Goal: Task Accomplishment & Management: Complete application form

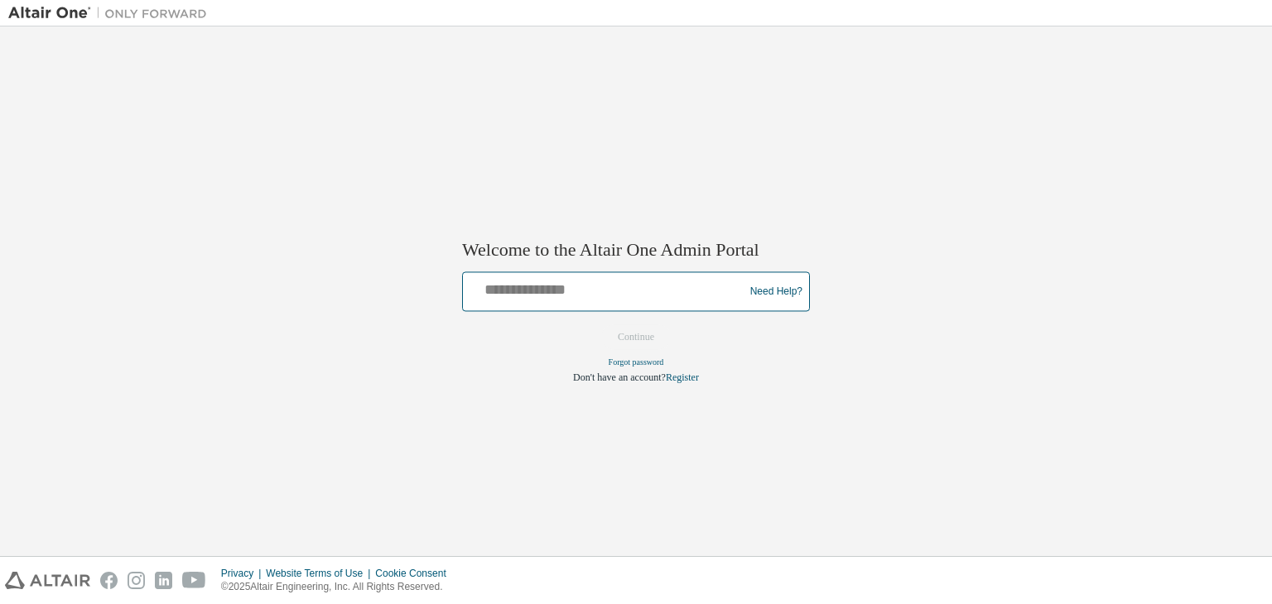
drag, startPoint x: 0, startPoint y: 0, endPoint x: 609, endPoint y: 329, distance: 692.4
click at [609, 329] on form "Need Help? Please make sure that you provide your Global Login as email (e.g. @…" at bounding box center [636, 328] width 348 height 113
type input "**********"
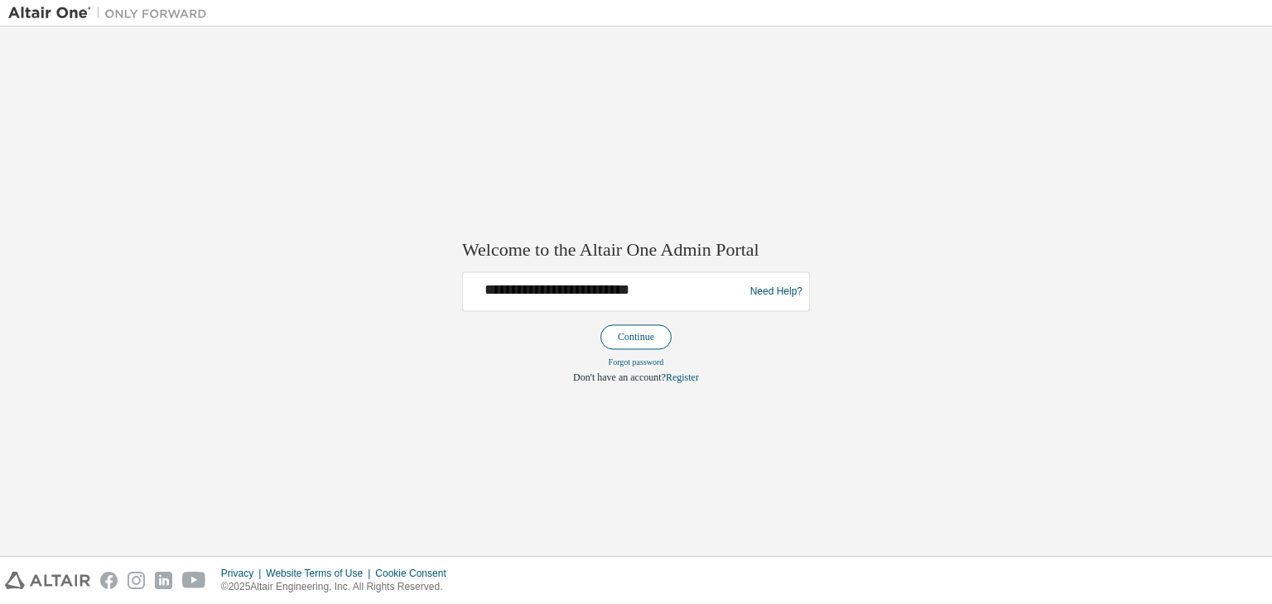
click at [628, 328] on button "Continue" at bounding box center [635, 337] width 71 height 25
click at [630, 343] on button "Continue" at bounding box center [635, 337] width 71 height 25
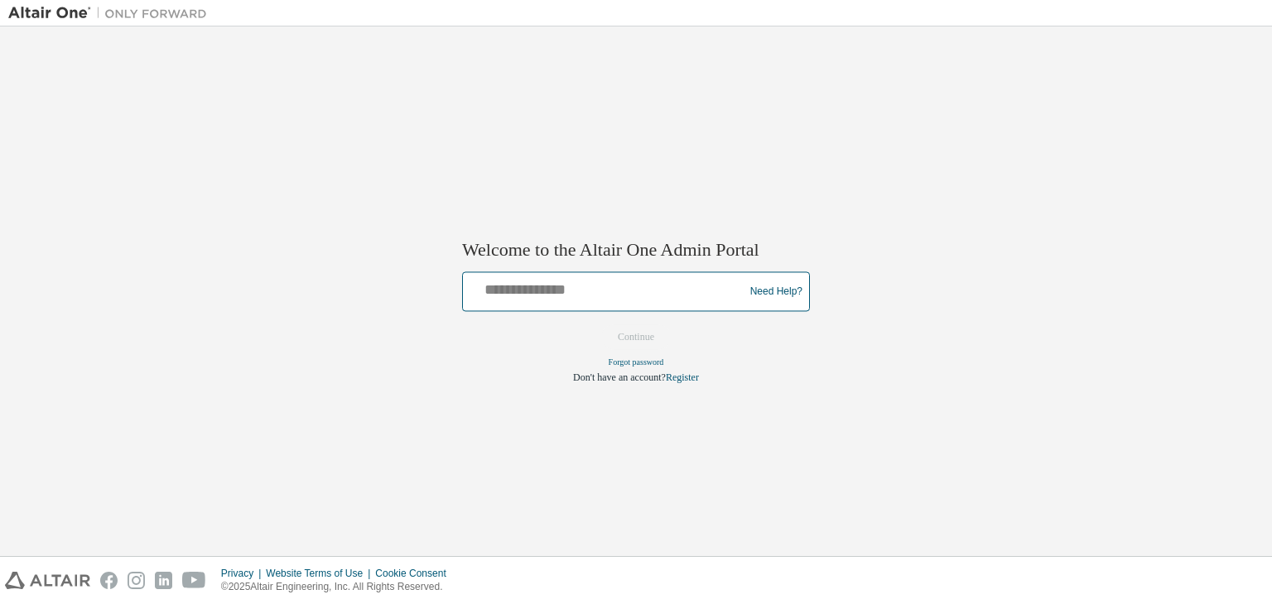
drag, startPoint x: 0, startPoint y: 0, endPoint x: 585, endPoint y: 292, distance: 653.6
click at [585, 292] on input "text" at bounding box center [605, 289] width 272 height 24
type input "**********"
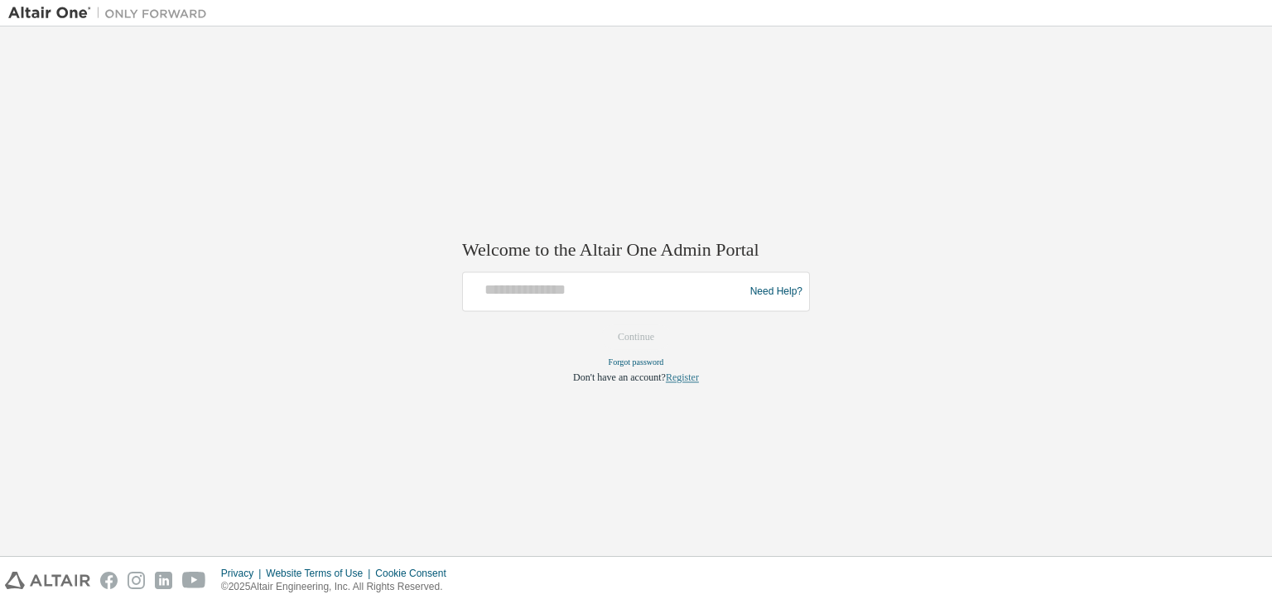
drag, startPoint x: 0, startPoint y: 0, endPoint x: 672, endPoint y: 379, distance: 771.9
click at [672, 379] on link "Register" at bounding box center [682, 379] width 33 height 12
click at [676, 375] on link "Register" at bounding box center [682, 379] width 33 height 12
drag, startPoint x: 0, startPoint y: 0, endPoint x: 676, endPoint y: 375, distance: 772.8
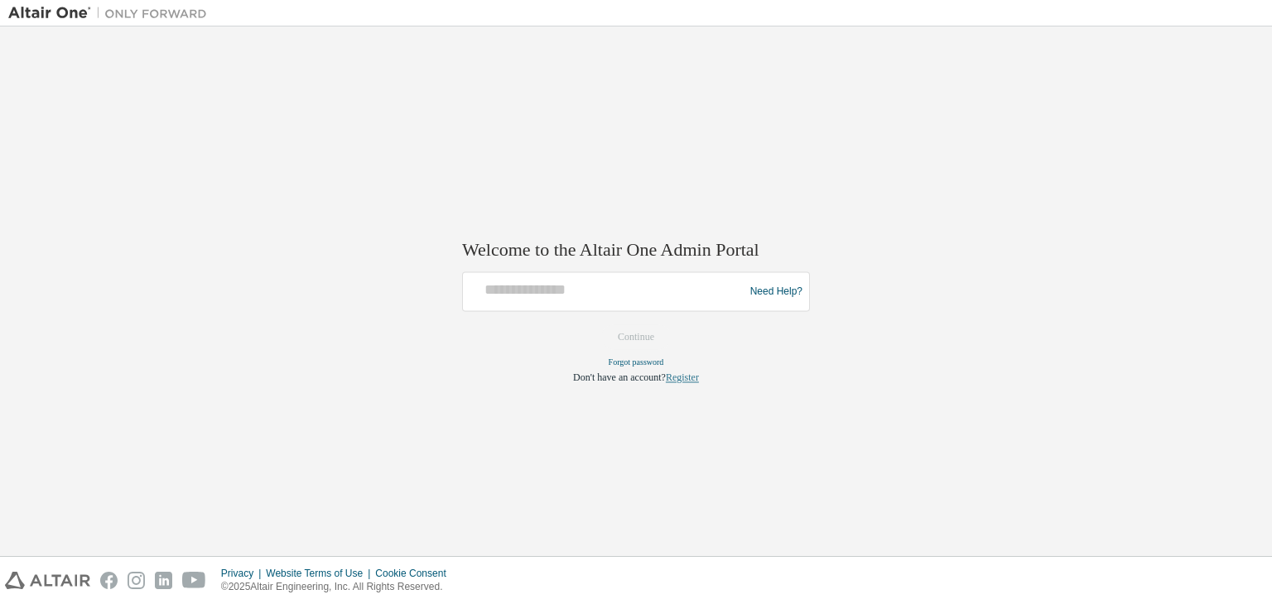
click at [676, 375] on link "Register" at bounding box center [682, 379] width 33 height 12
click at [691, 379] on link "Register" at bounding box center [682, 379] width 33 height 12
drag, startPoint x: 0, startPoint y: 0, endPoint x: 691, endPoint y: 379, distance: 788.6
click at [691, 379] on link "Register" at bounding box center [682, 379] width 33 height 12
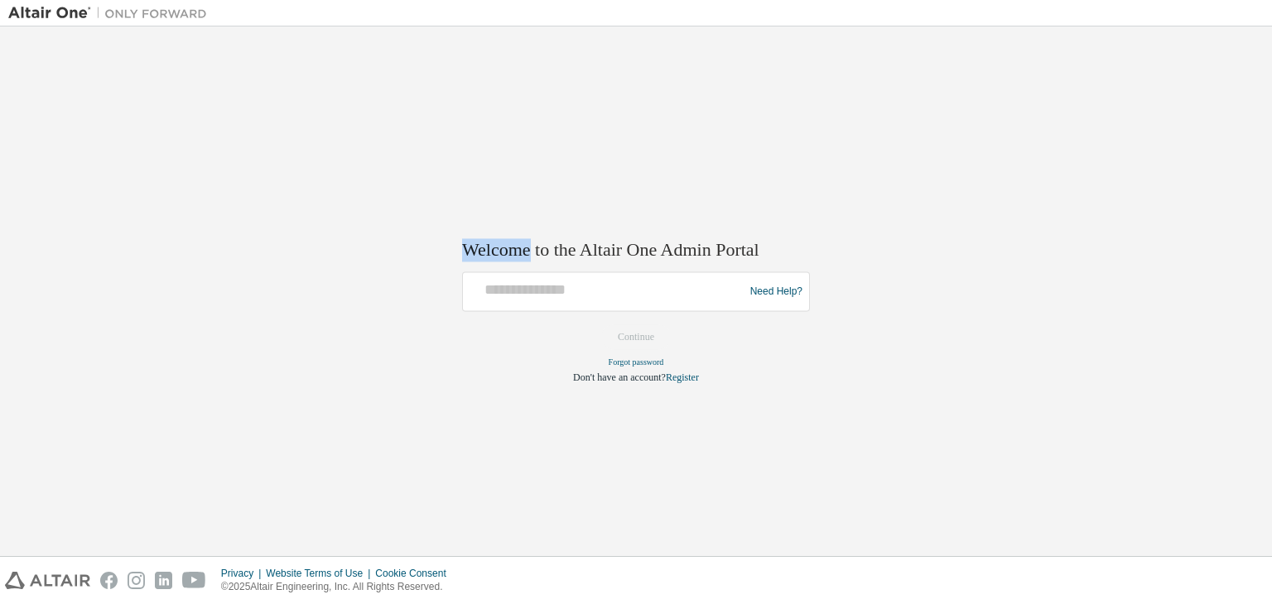
click at [666, 378] on link "Register" at bounding box center [682, 379] width 33 height 12
drag, startPoint x: 0, startPoint y: 0, endPoint x: 666, endPoint y: 378, distance: 765.8
click at [666, 378] on link "Register" at bounding box center [682, 379] width 33 height 12
click at [696, 378] on link "Register" at bounding box center [682, 379] width 33 height 12
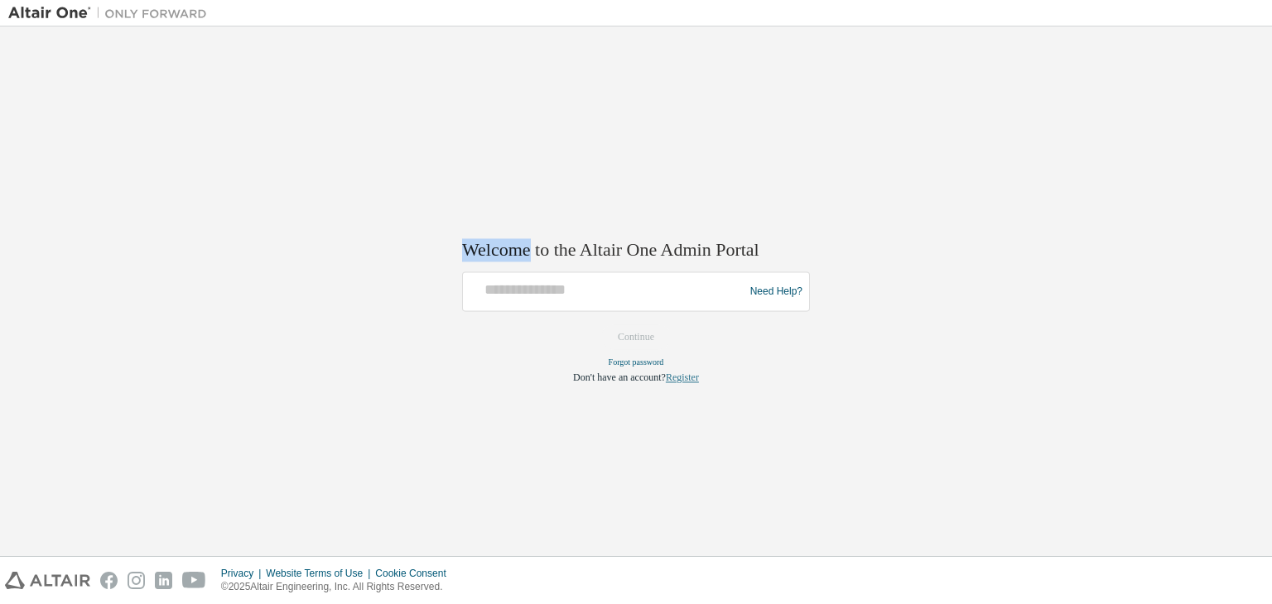
click at [696, 378] on link "Register" at bounding box center [682, 379] width 33 height 12
